Goal: Task Accomplishment & Management: Manage account settings

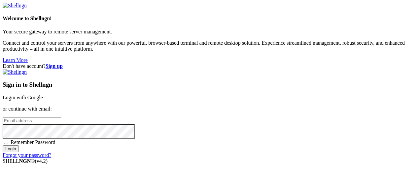
click at [61, 117] on input "email" at bounding box center [32, 120] width 58 height 7
type input "[PERSON_NAME][EMAIL_ADDRESS][PERSON_NAME][DOMAIN_NAME]"
click at [19, 152] on input "Login" at bounding box center [11, 148] width 16 height 7
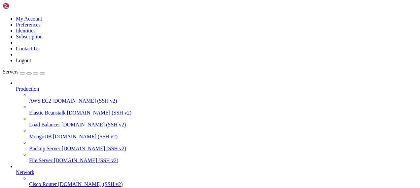
scroll to position [79, 0]
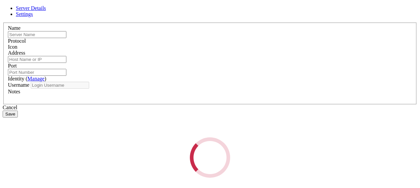
type input "[PERSON_NAME]"
type input "[DOMAIN_NAME]"
type input "22"
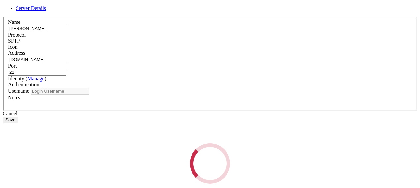
type input "FTP SAP_SBB"
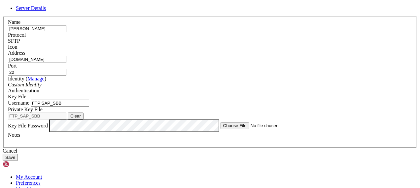
click at [260, 95] on div "Key File" at bounding box center [210, 96] width 404 height 6
click at [113, 93] on div "Name [PERSON_NAME] Protocol SFTP Icon Address [DOMAIN_NAME] Port 22 ( Manage )" at bounding box center [210, 82] width 415 height 131
click at [247, 154] on div "Cancel" at bounding box center [210, 151] width 415 height 6
